Goal: Task Accomplishment & Management: Manage account settings

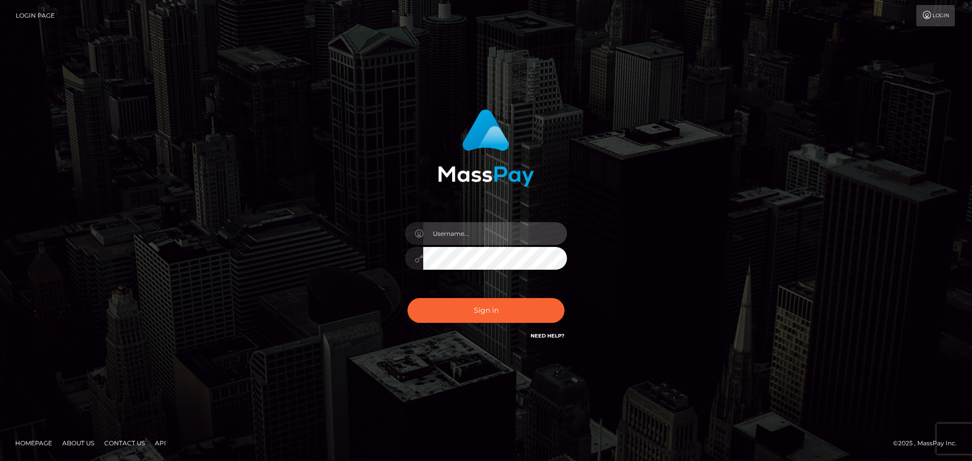
click at [485, 227] on input "text" at bounding box center [495, 233] width 144 height 23
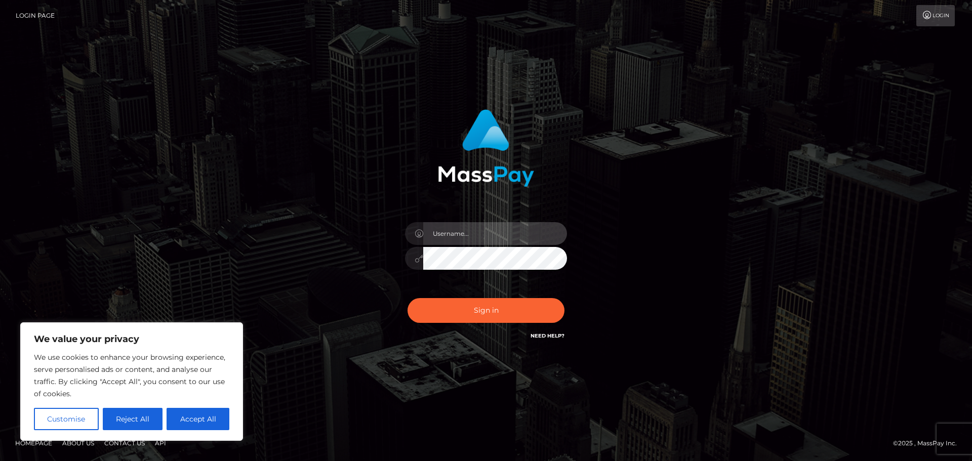
type input "[EMAIL_ADDRESS][DOMAIN_NAME]"
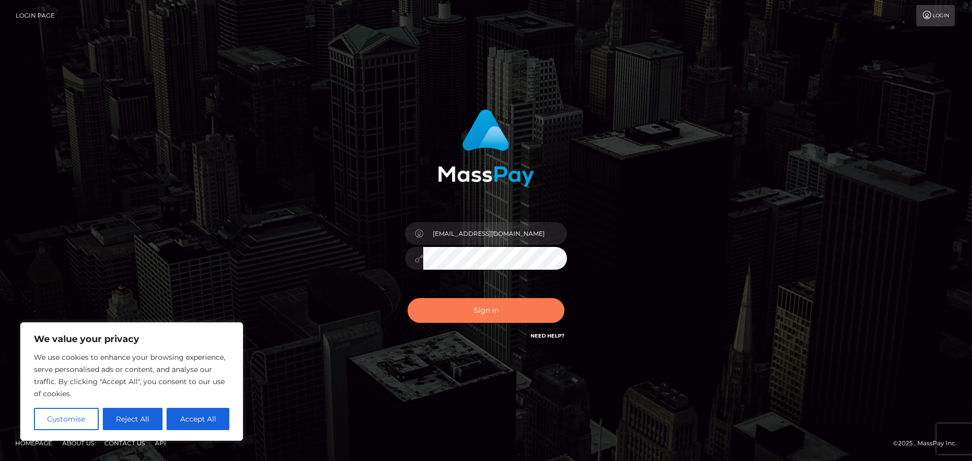
click at [525, 310] on button "Sign in" at bounding box center [486, 310] width 157 height 25
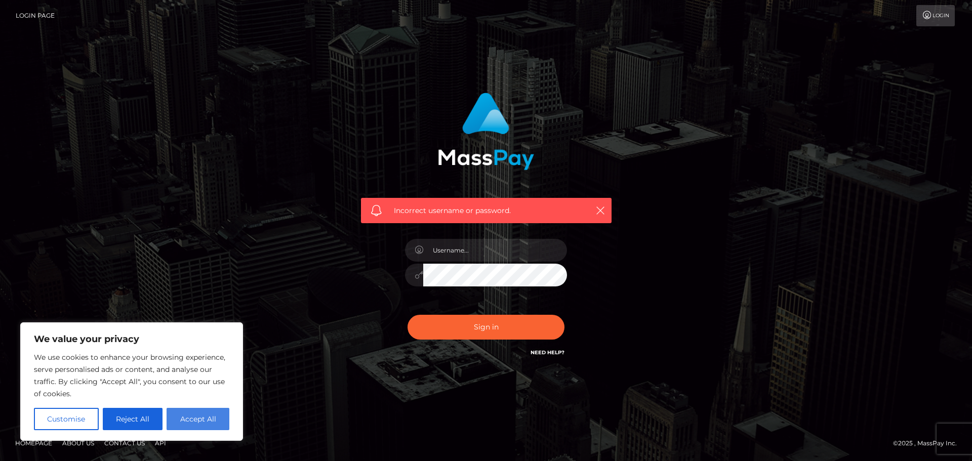
click at [188, 419] on button "Accept All" at bounding box center [198, 419] width 63 height 22
checkbox input "true"
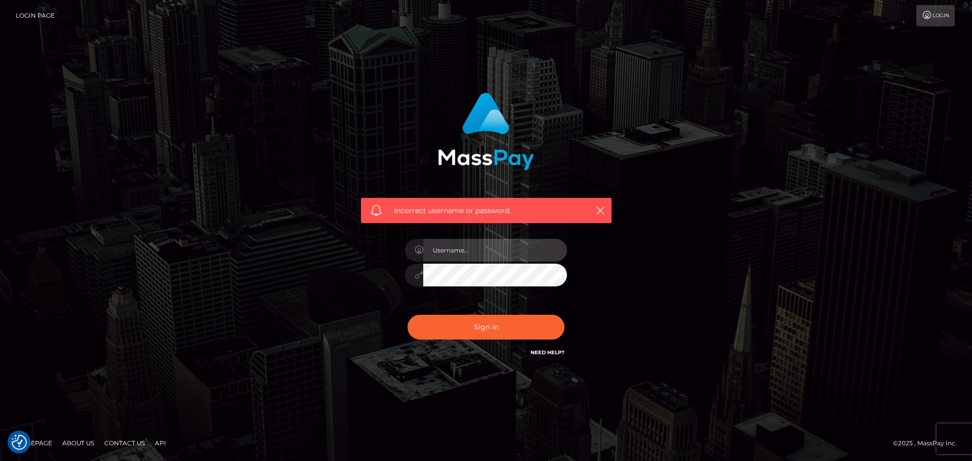
click at [476, 251] on input "text" at bounding box center [495, 250] width 144 height 23
type input "2004-05-15"
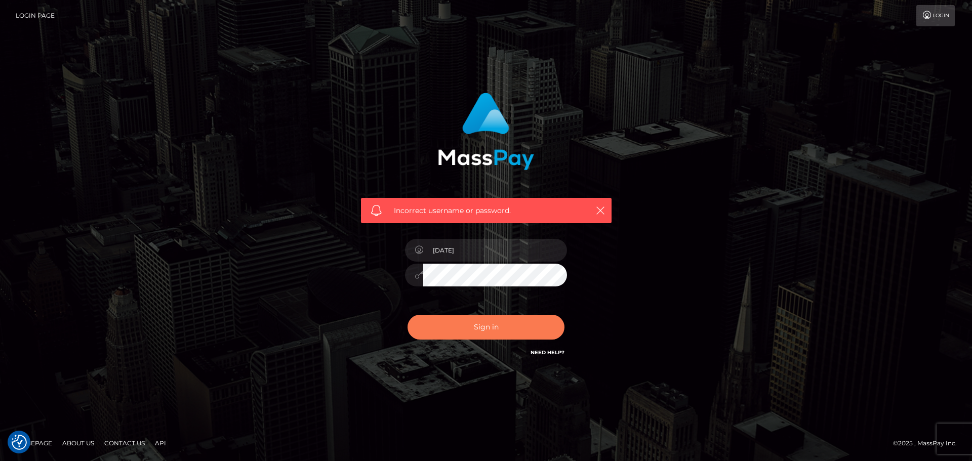
click at [515, 318] on button "Sign in" at bounding box center [486, 327] width 157 height 25
click at [932, 20] on link "Login" at bounding box center [935, 15] width 38 height 21
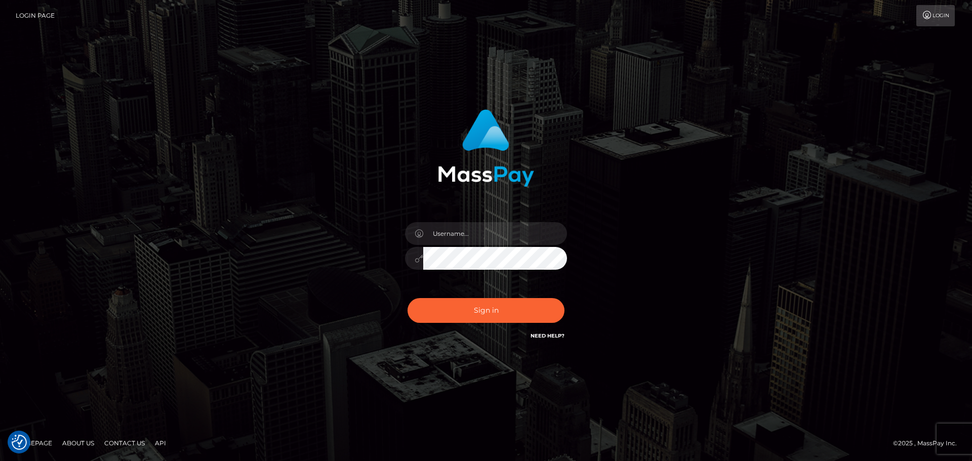
click at [932, 20] on link "Login" at bounding box center [935, 15] width 38 height 21
click at [461, 234] on input "text" at bounding box center [495, 233] width 144 height 23
type input "myteacherispickachu@gmail.com"
click at [550, 308] on button "Sign in" at bounding box center [486, 310] width 157 height 25
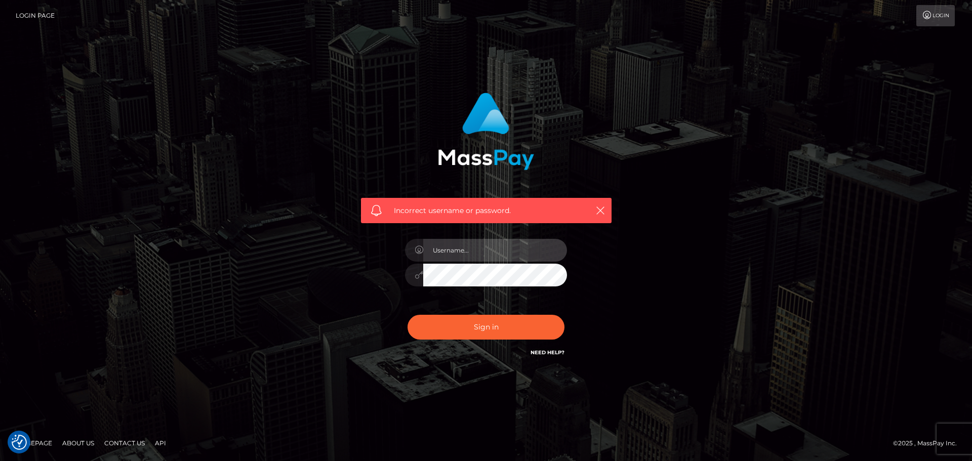
drag, startPoint x: 0, startPoint y: 0, endPoint x: 542, endPoint y: 254, distance: 598.9
click at [542, 254] on input "text" at bounding box center [495, 250] width 144 height 23
type input "[DATE]"
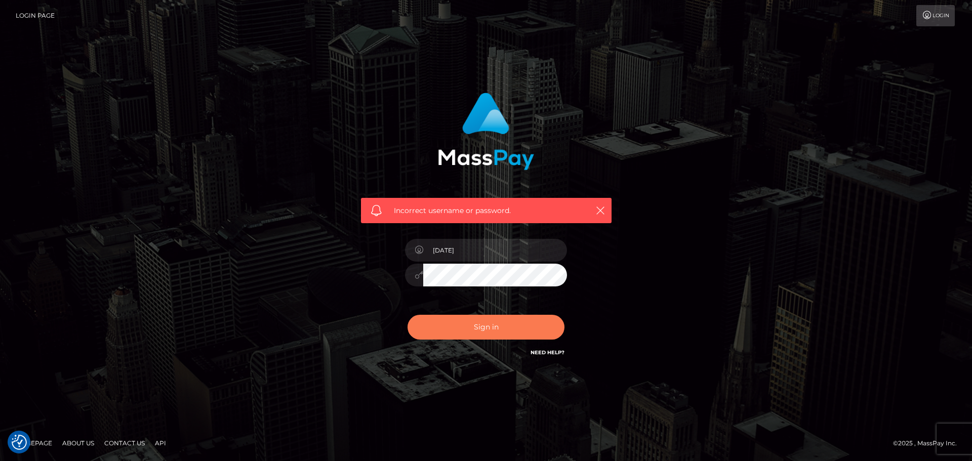
click at [504, 333] on button "Sign in" at bounding box center [486, 327] width 157 height 25
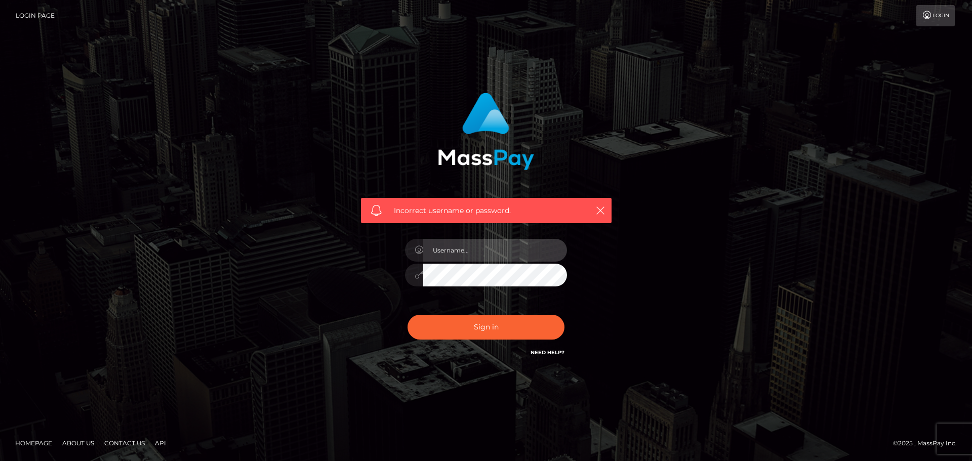
drag, startPoint x: 0, startPoint y: 0, endPoint x: 516, endPoint y: 250, distance: 573.4
click at [516, 250] on input "text" at bounding box center [495, 250] width 144 height 23
type input "m"
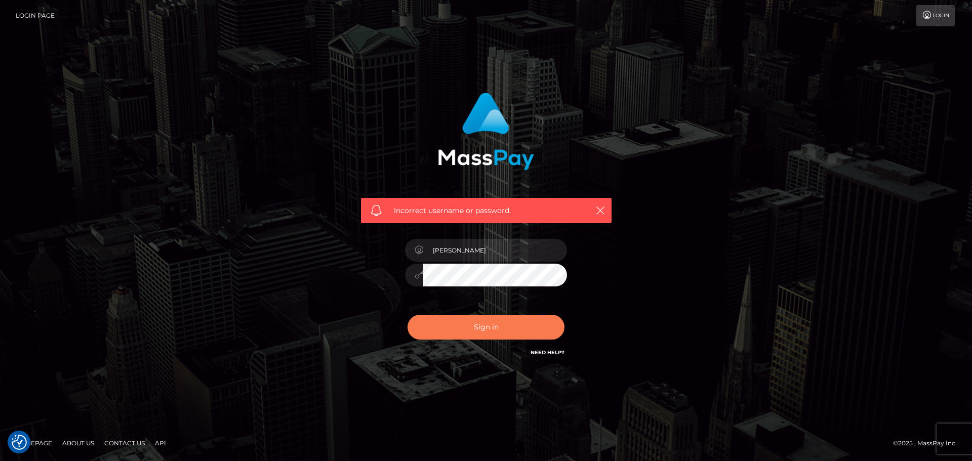
type input "Tyler Irwin"
click at [471, 328] on button "Sign in" at bounding box center [486, 327] width 157 height 25
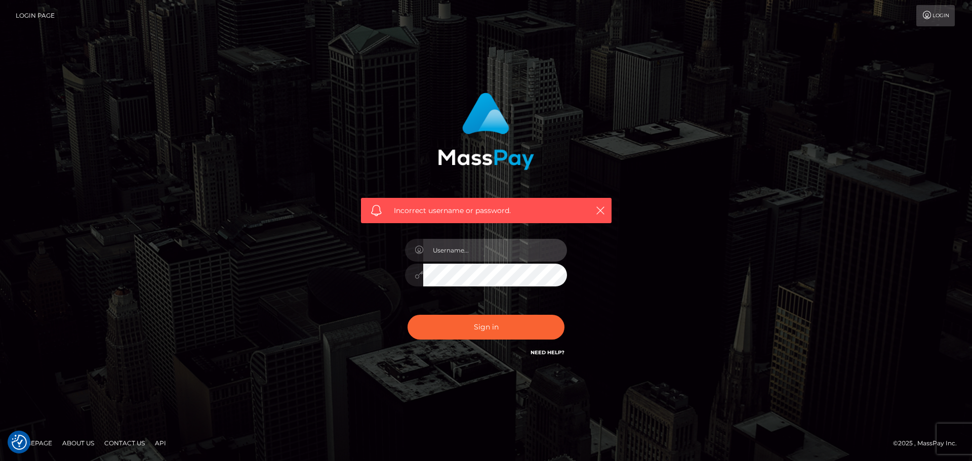
click at [466, 250] on input "text" at bounding box center [495, 250] width 144 height 23
type input "m"
type input "Chan Reaksmy"
click at [408, 315] on button "Sign in" at bounding box center [486, 327] width 157 height 25
click at [551, 350] on link "Need Help?" at bounding box center [548, 352] width 34 height 7
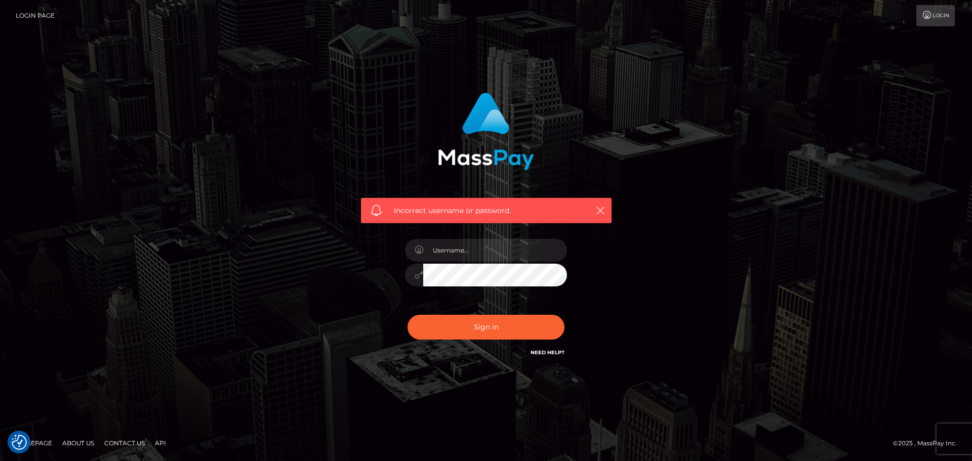
click at [551, 350] on link "Need Help?" at bounding box center [548, 352] width 34 height 7
click at [33, 8] on link "Login Page" at bounding box center [35, 15] width 39 height 21
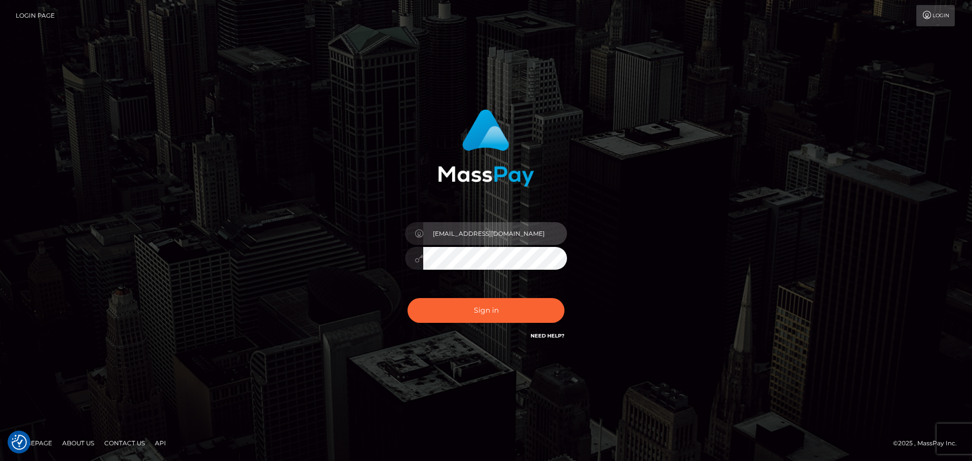
click at [542, 223] on input "[EMAIL_ADDRESS][DOMAIN_NAME]" at bounding box center [495, 233] width 144 height 23
type input "m"
type input "[PERSON_NAME]"
click at [451, 324] on div "Sign in Need Help?" at bounding box center [485, 314] width 177 height 45
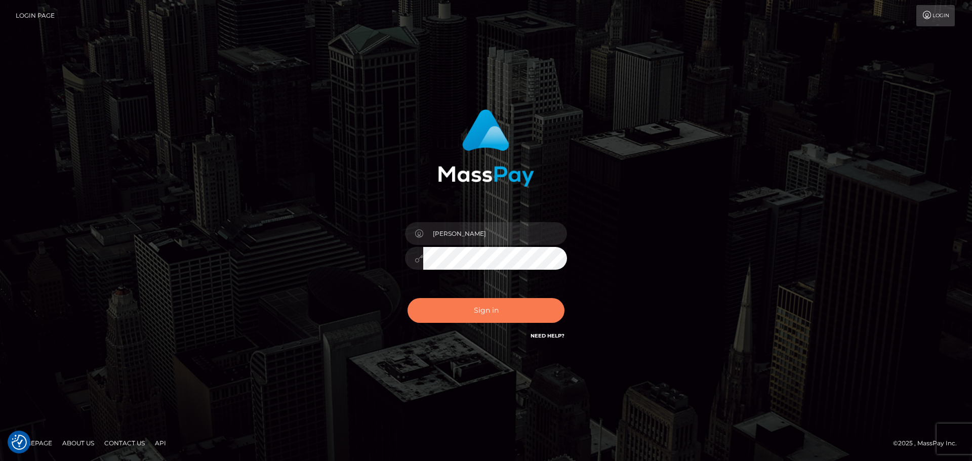
click at [456, 318] on button "Sign in" at bounding box center [486, 310] width 157 height 25
